Goal: Task Accomplishment & Management: Manage account settings

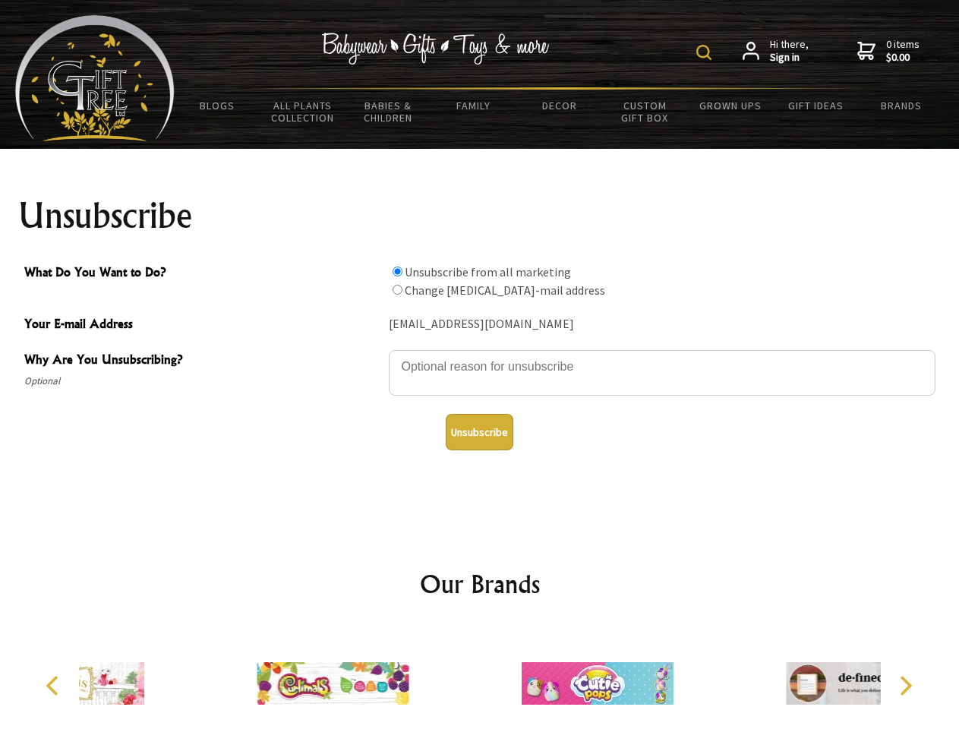
click at [707, 52] on img at bounding box center [704, 52] width 15 height 15
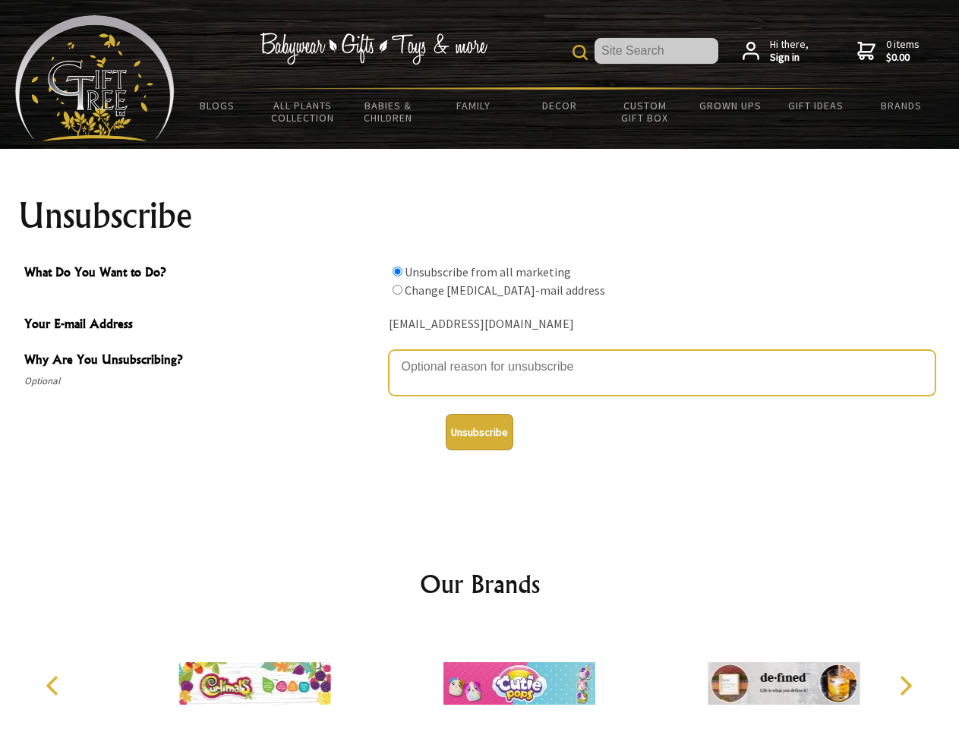
click at [480, 356] on textarea "Why Are You Unsubscribing?" at bounding box center [662, 373] width 547 height 46
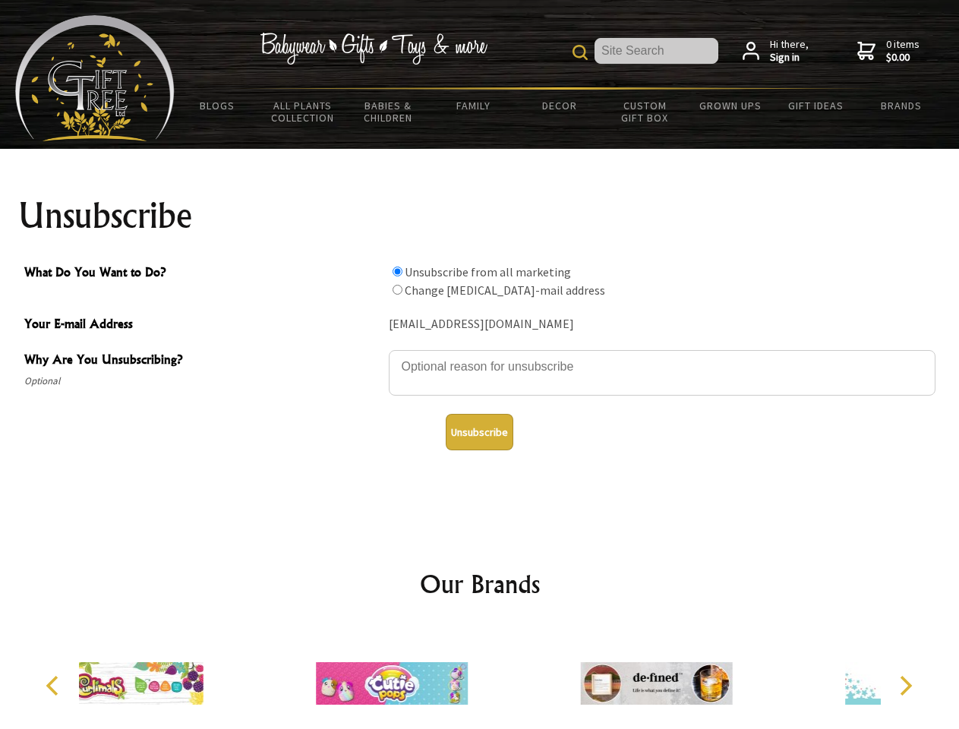
click at [397, 271] on input "What Do You Want to Do?" at bounding box center [398, 272] width 10 height 10
click at [397, 289] on input "What Do You Want to Do?" at bounding box center [398, 290] width 10 height 10
radio input "true"
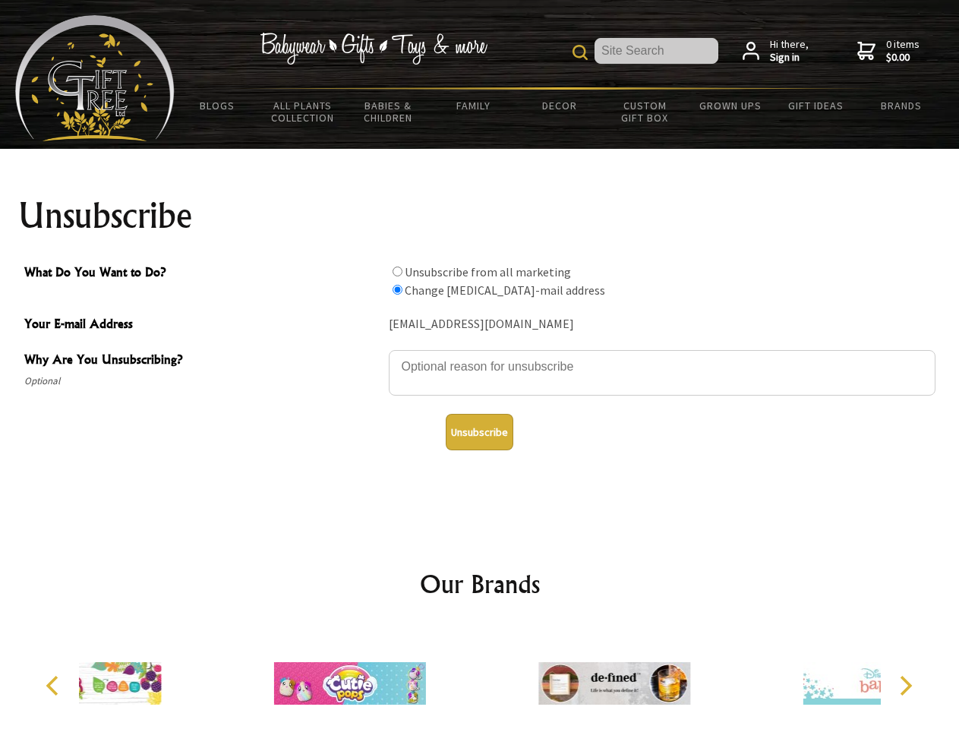
click at [479, 432] on button "Unsubscribe" at bounding box center [480, 432] width 68 height 36
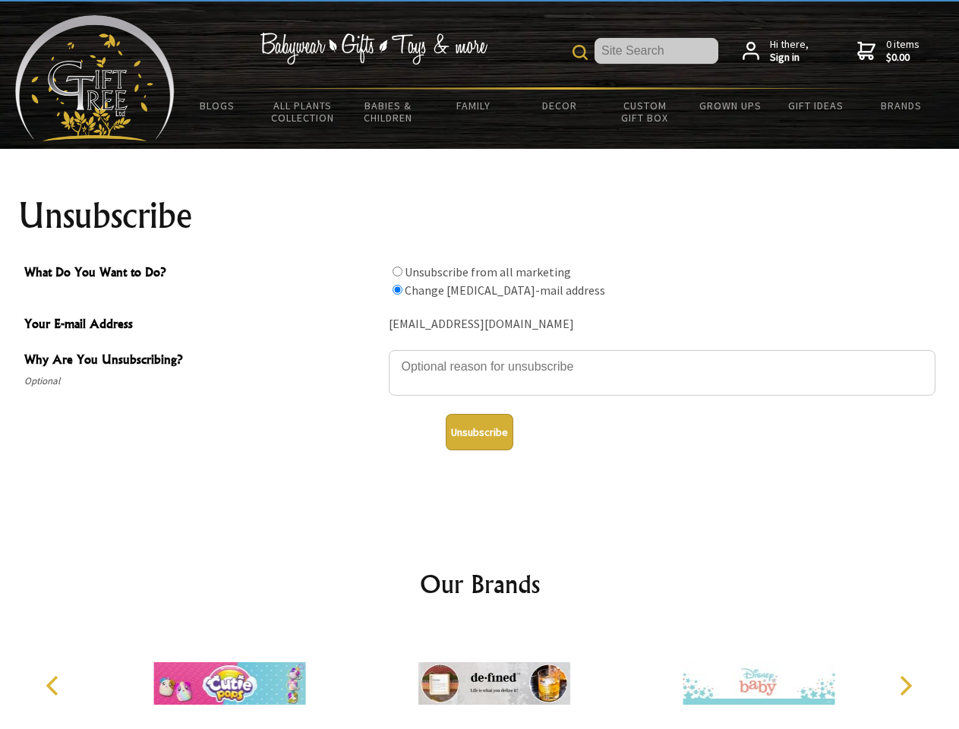
click at [480, 678] on img at bounding box center [495, 684] width 152 height 114
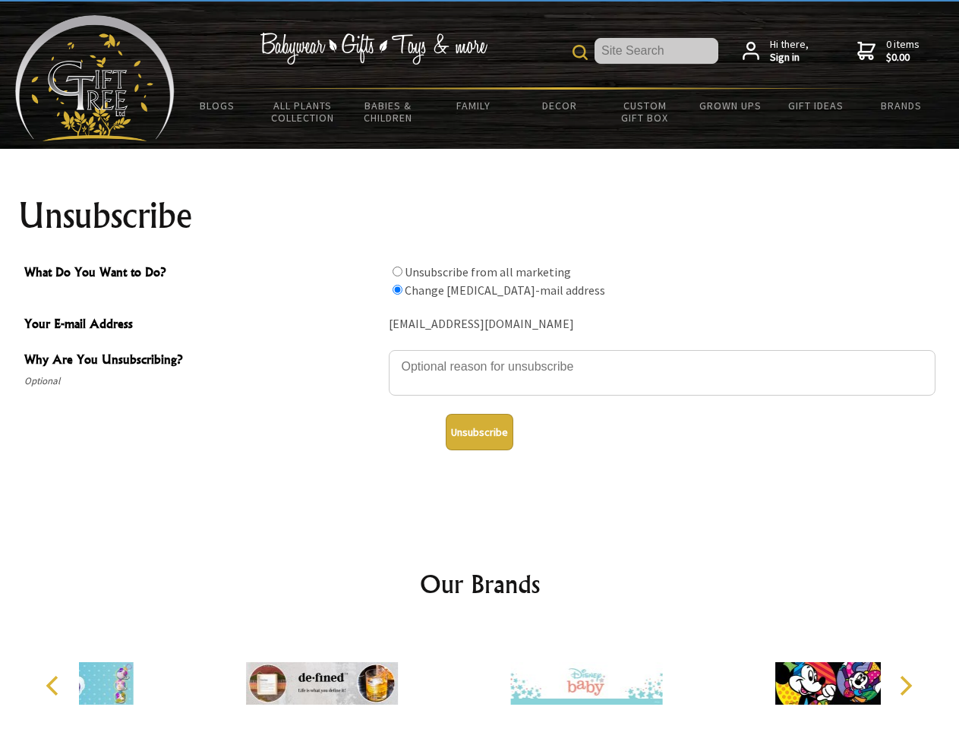
click at [55, 686] on icon "Previous" at bounding box center [54, 686] width 20 height 20
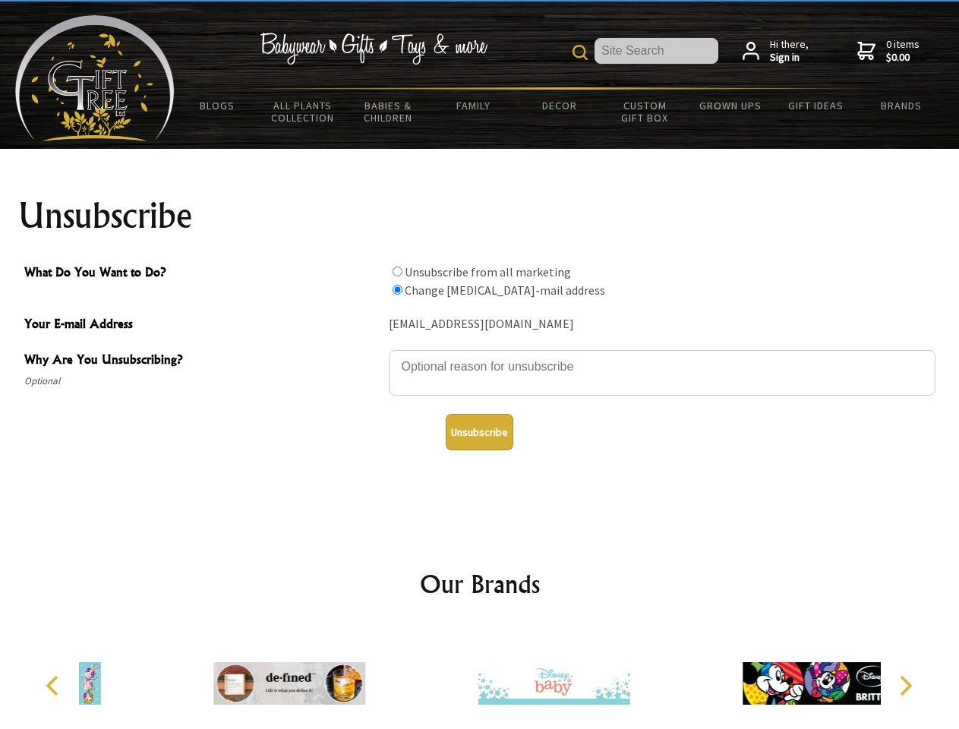
click at [906, 686] on icon "Next" at bounding box center [905, 686] width 20 height 20
